Goal: Information Seeking & Learning: Find specific page/section

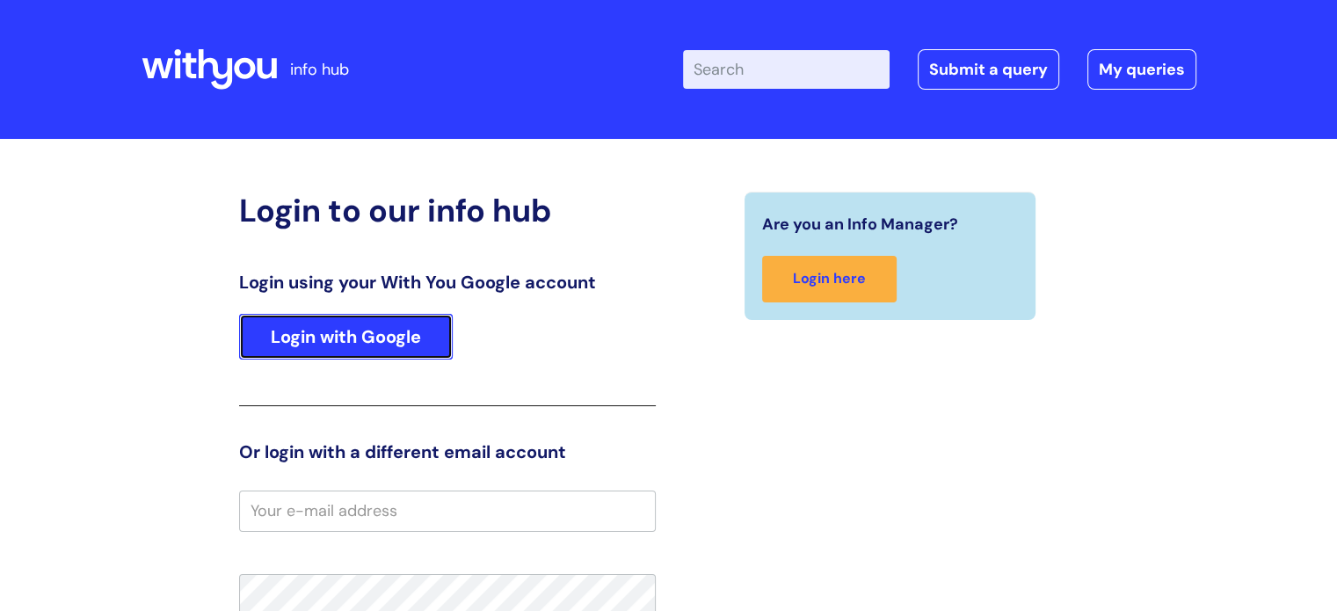
click at [377, 346] on link "Login with Google" at bounding box center [346, 337] width 214 height 46
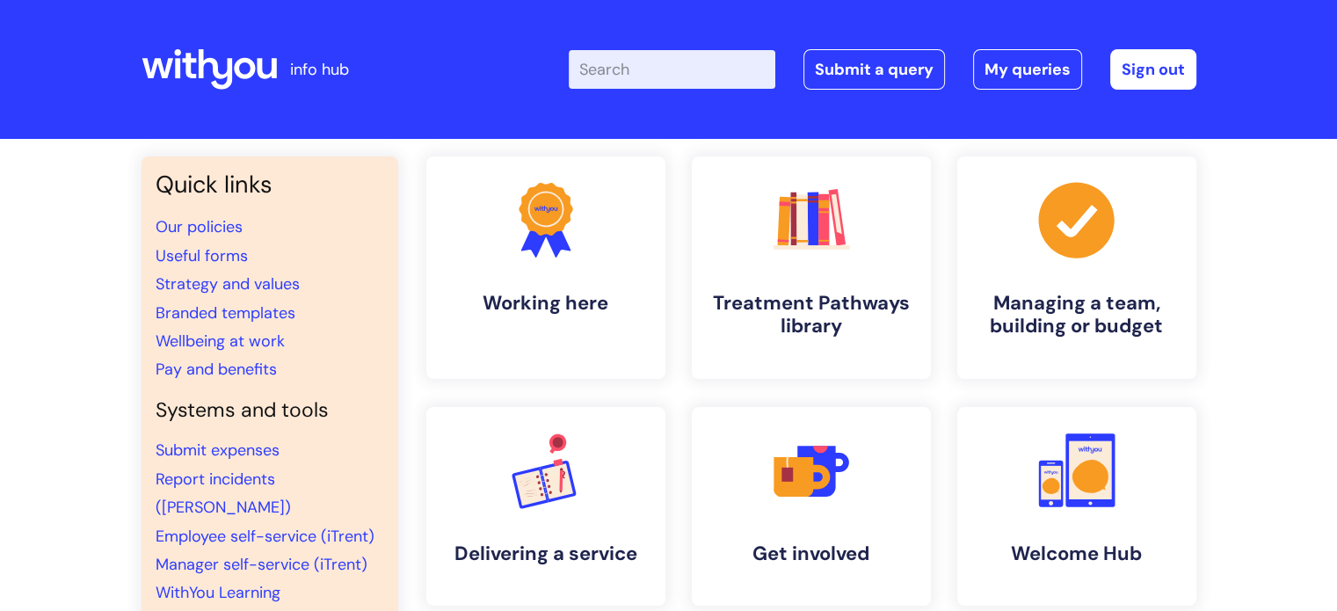
click at [702, 68] on input "Enter your search term here..." at bounding box center [672, 69] width 207 height 39
type input "jobs"
click button "Search" at bounding box center [0, 0] width 0 height 0
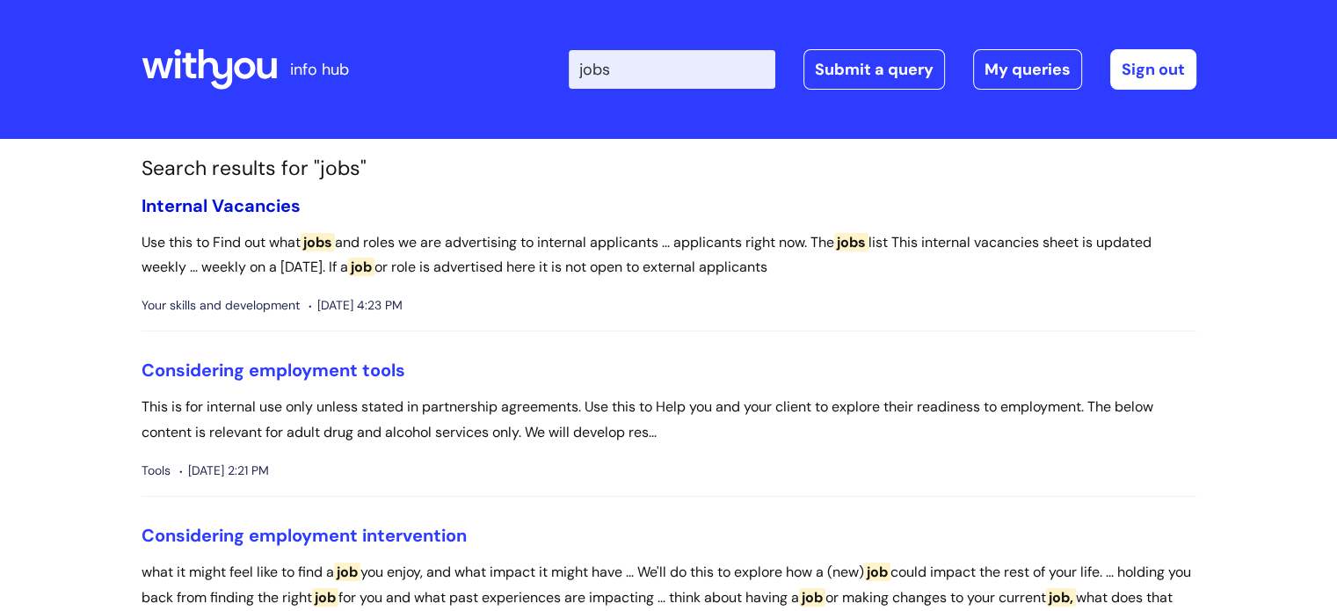
click at [243, 214] on link "Internal Vacancies" at bounding box center [221, 205] width 159 height 23
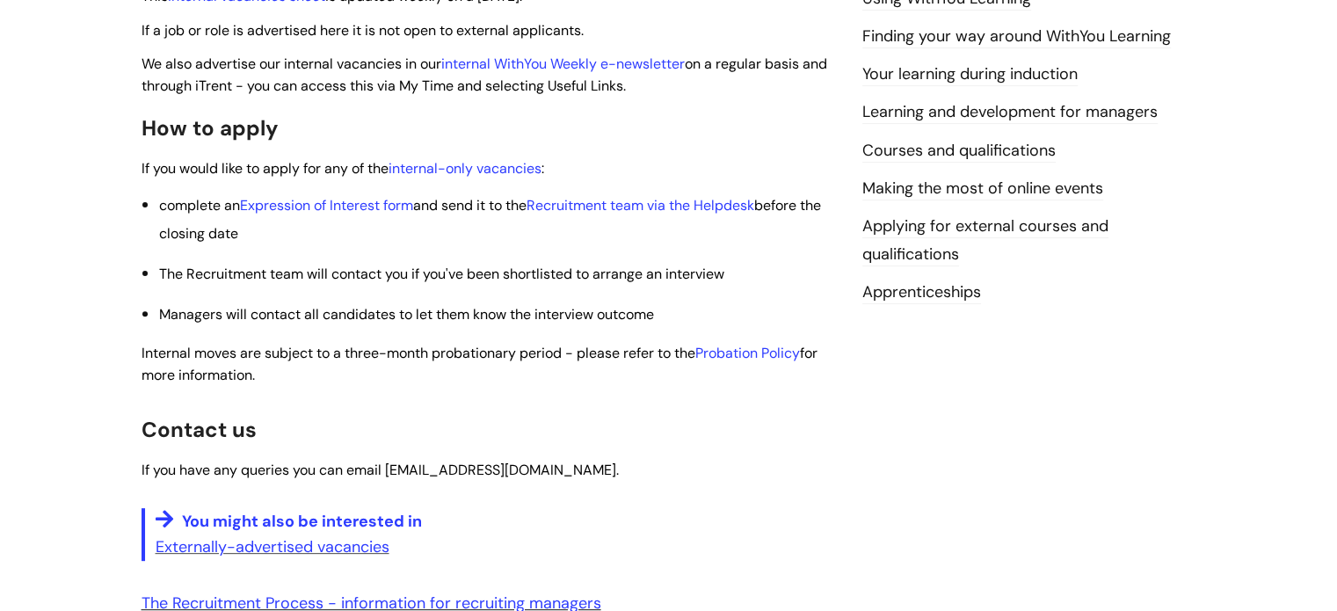
scroll to position [527, 0]
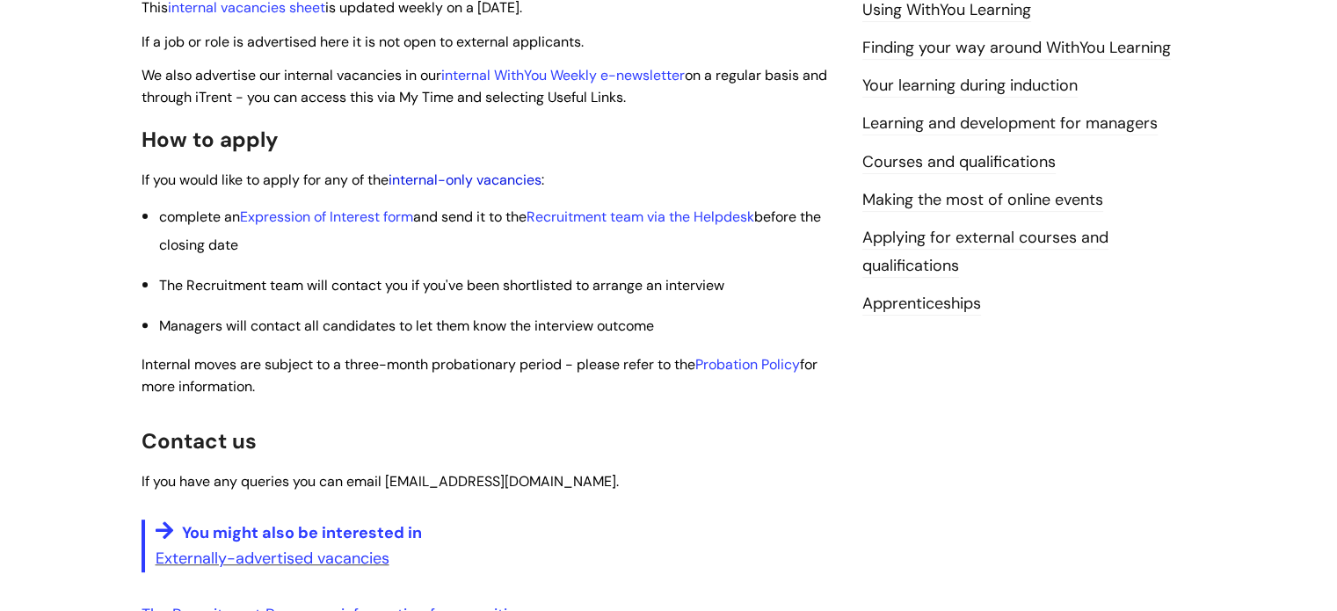
click at [477, 178] on link "internal-only vacancies" at bounding box center [465, 180] width 153 height 18
